Goal: Task Accomplishment & Management: Manage account settings

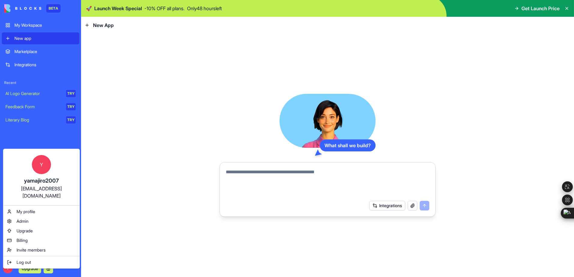
click at [31, 136] on html "BETA My Workspace New app Marketplace Integrations Recent AI Logo Generator TRY…" at bounding box center [287, 138] width 574 height 277
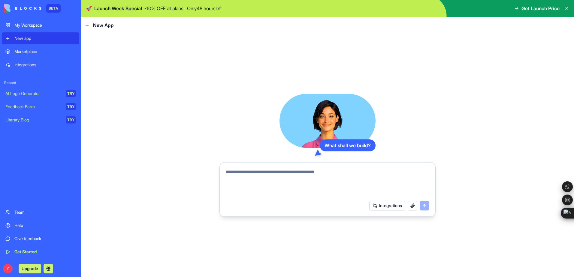
click at [20, 252] on div "Get Started" at bounding box center [44, 252] width 61 height 6
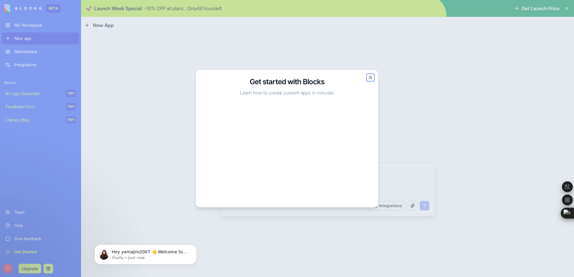
click at [370, 77] on button "Close" at bounding box center [370, 78] width 6 height 6
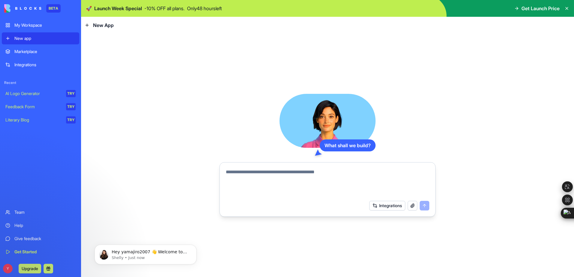
click at [32, 28] on div "My Workspace" at bounding box center [44, 25] width 61 height 6
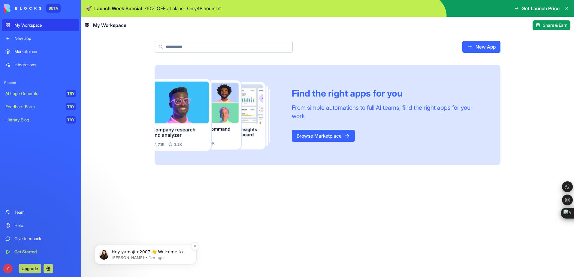
click at [162, 253] on p "Hey yamajiro2007 👋 Welcome to Blocks 🙌 I'm here if you have any questions!" at bounding box center [150, 252] width 77 height 6
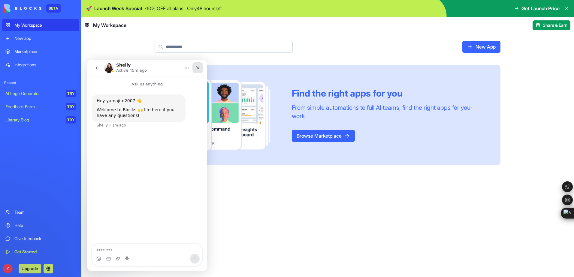
click at [199, 67] on icon "Close" at bounding box center [197, 67] width 3 height 3
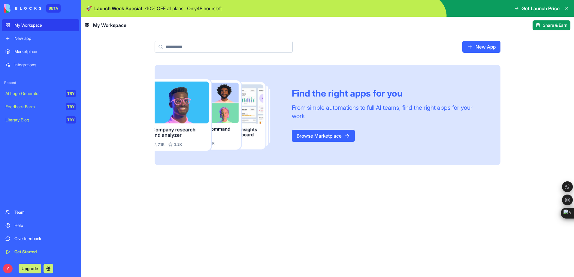
click at [21, 50] on div "Marketplace" at bounding box center [44, 52] width 61 height 6
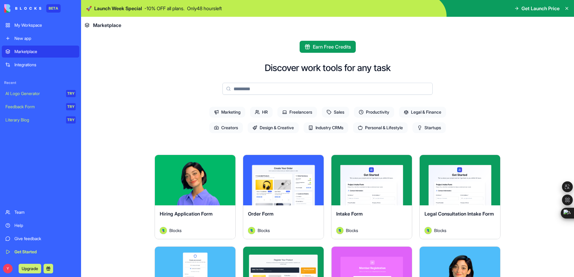
click at [26, 66] on div "Integrations" at bounding box center [44, 65] width 61 height 6
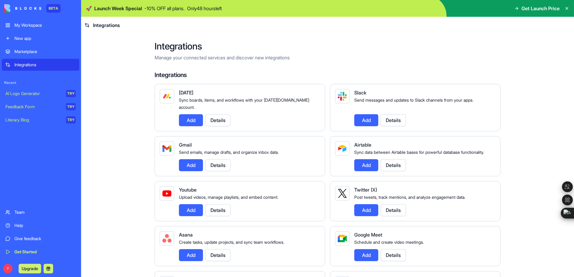
click at [28, 94] on div "AI Logo Generator" at bounding box center [33, 94] width 56 height 6
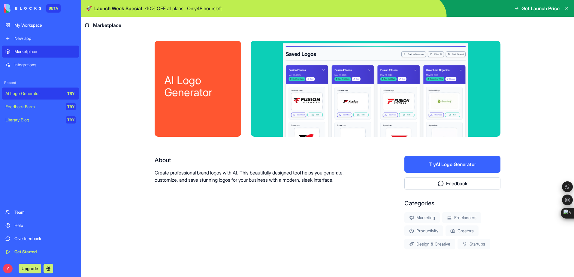
click at [30, 104] on div "Feedback Form" at bounding box center [33, 107] width 56 height 6
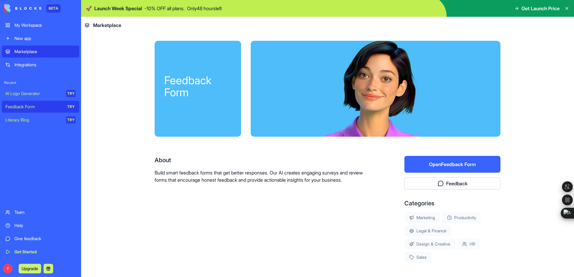
click at [27, 118] on div "Literary Blog" at bounding box center [33, 120] width 56 height 6
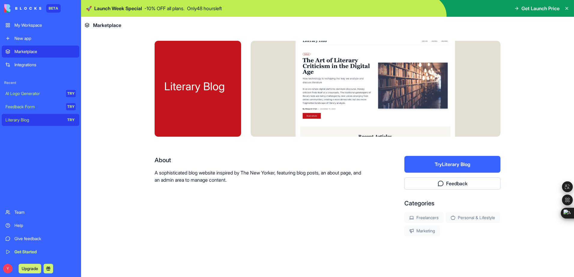
click at [23, 226] on div "Help" at bounding box center [44, 226] width 61 height 6
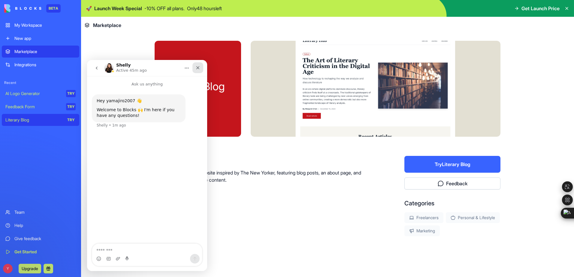
click at [200, 68] on div "Close" at bounding box center [197, 67] width 11 height 11
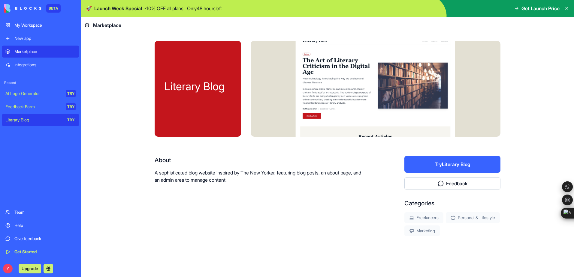
click at [16, 7] on img at bounding box center [22, 8] width 37 height 8
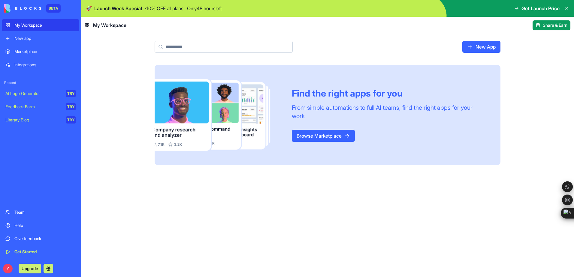
click at [23, 8] on img at bounding box center [22, 8] width 37 height 8
click at [87, 26] on icon at bounding box center [87, 25] width 5 height 5
click at [107, 25] on span "My Workspace" at bounding box center [109, 25] width 33 height 7
click at [32, 268] on button "Upgrade" at bounding box center [30, 269] width 23 height 10
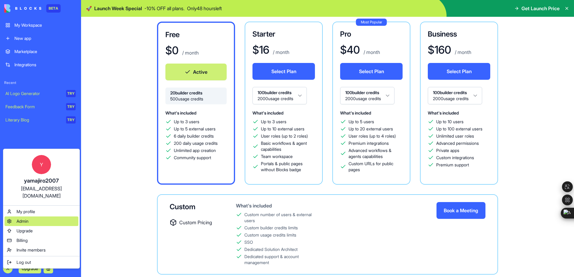
click at [37, 217] on div "Admin" at bounding box center [42, 222] width 74 height 10
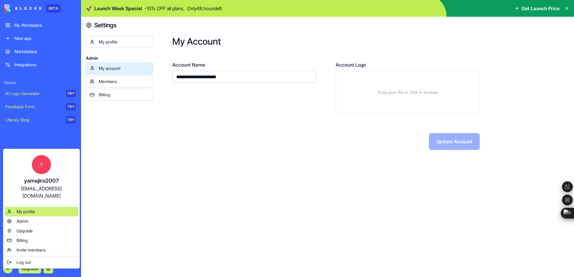
click at [33, 209] on span "My profile" at bounding box center [26, 212] width 19 height 6
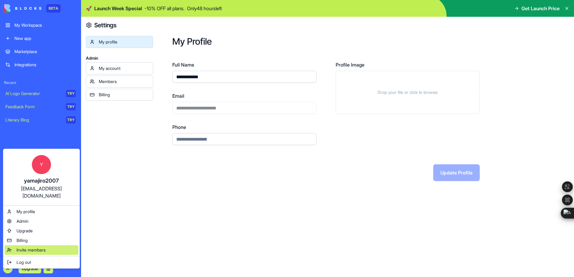
click at [41, 247] on span "Invite members" at bounding box center [31, 250] width 29 height 6
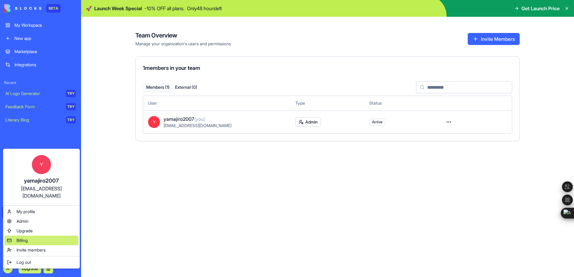
click at [29, 236] on div "Billing" at bounding box center [42, 241] width 74 height 10
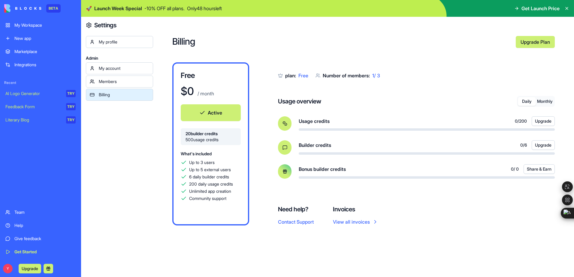
click at [546, 103] on button "Monthly" at bounding box center [545, 101] width 18 height 9
click at [524, 104] on button "Daily" at bounding box center [527, 101] width 18 height 9
click at [547, 104] on button "Monthly" at bounding box center [545, 101] width 18 height 9
click at [524, 104] on button "Daily" at bounding box center [527, 101] width 18 height 9
